Goal: Transaction & Acquisition: Purchase product/service

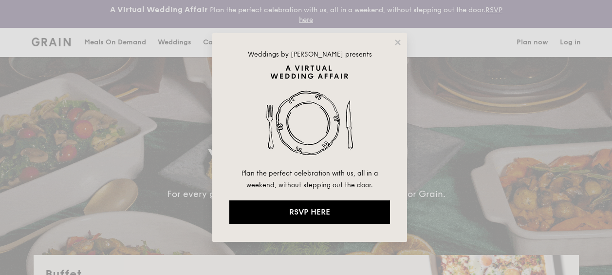
select select
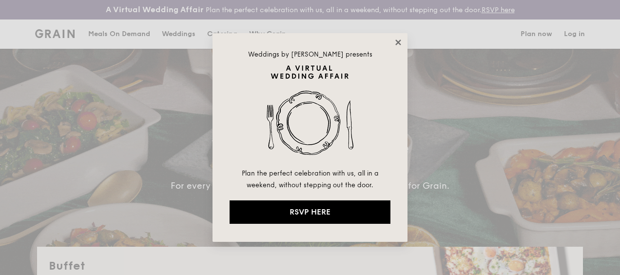
click at [400, 42] on icon at bounding box center [398, 42] width 9 height 9
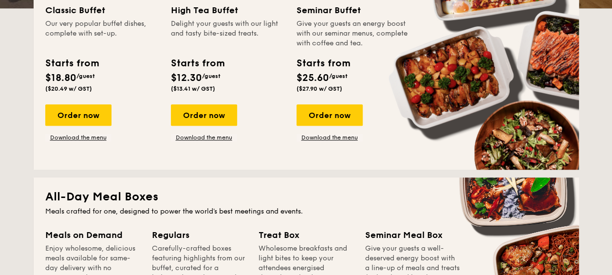
scroll to position [439, 0]
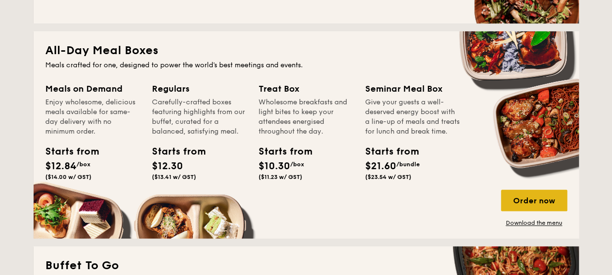
click at [542, 204] on div "Order now" at bounding box center [534, 200] width 66 height 21
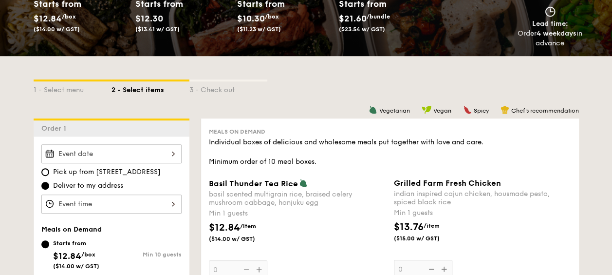
scroll to position [244, 0]
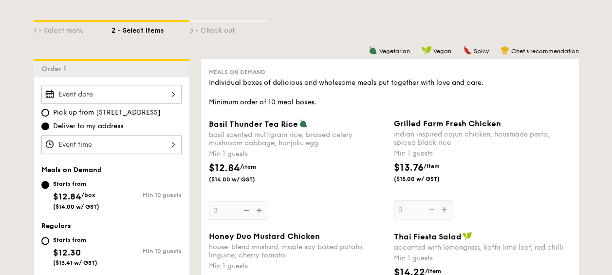
scroll to position [1316, 0]
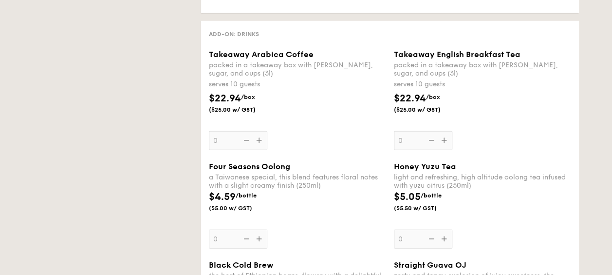
select select
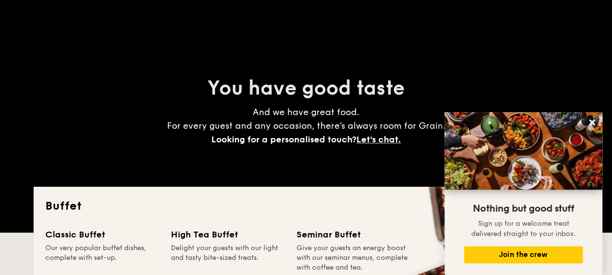
scroll to position [0, 0]
